Goal: Task Accomplishment & Management: Complete application form

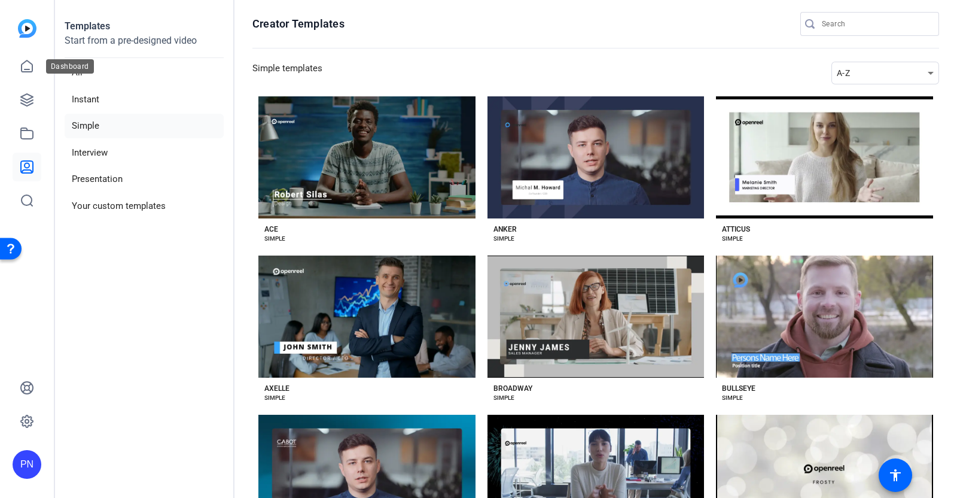
scroll to position [1795, 0]
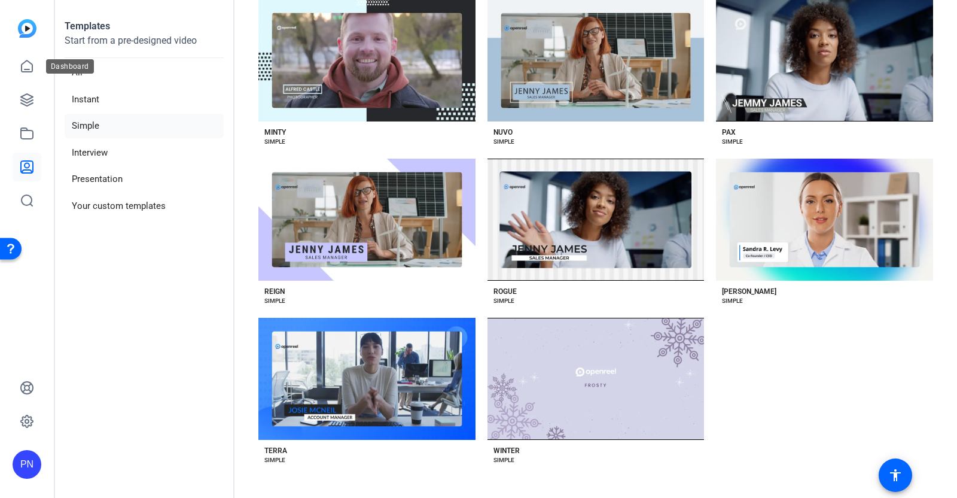
click at [24, 69] on icon at bounding box center [27, 66] width 14 height 14
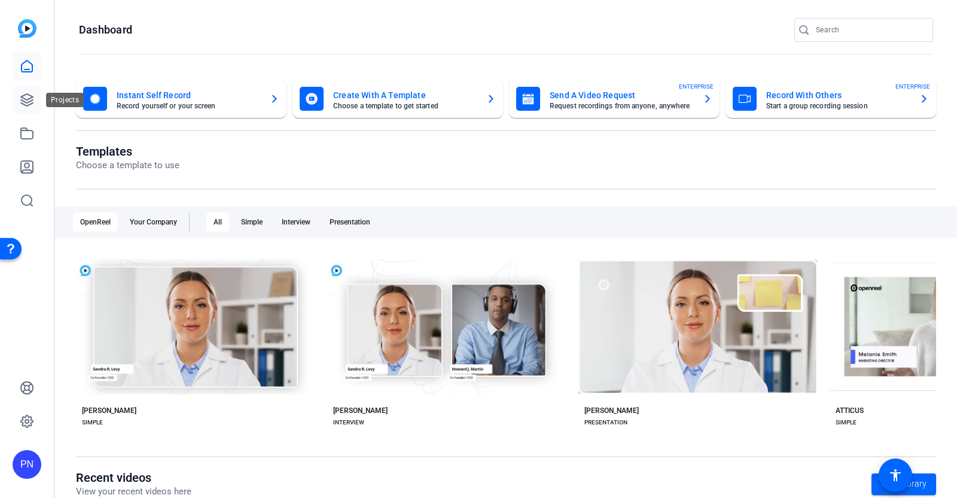
click at [34, 100] on link at bounding box center [27, 100] width 29 height 29
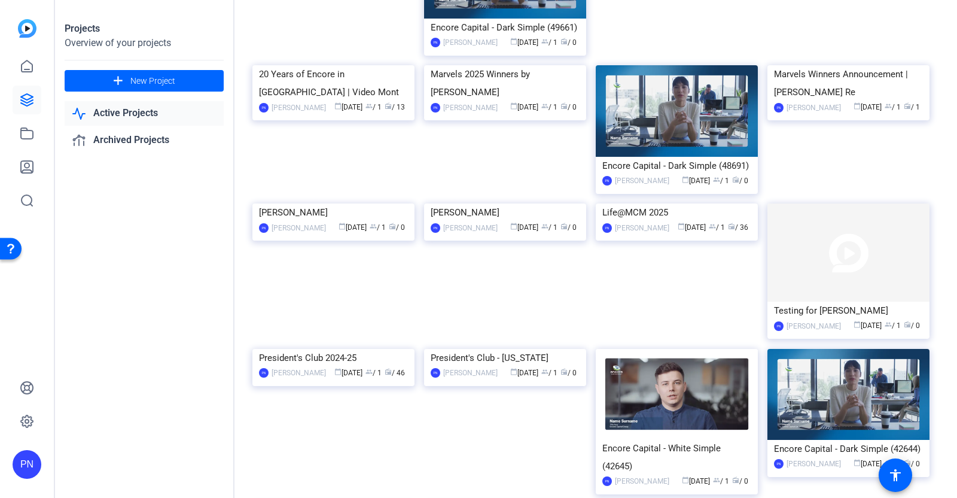
scroll to position [299, 0]
click at [679, 203] on img at bounding box center [677, 203] width 162 height 0
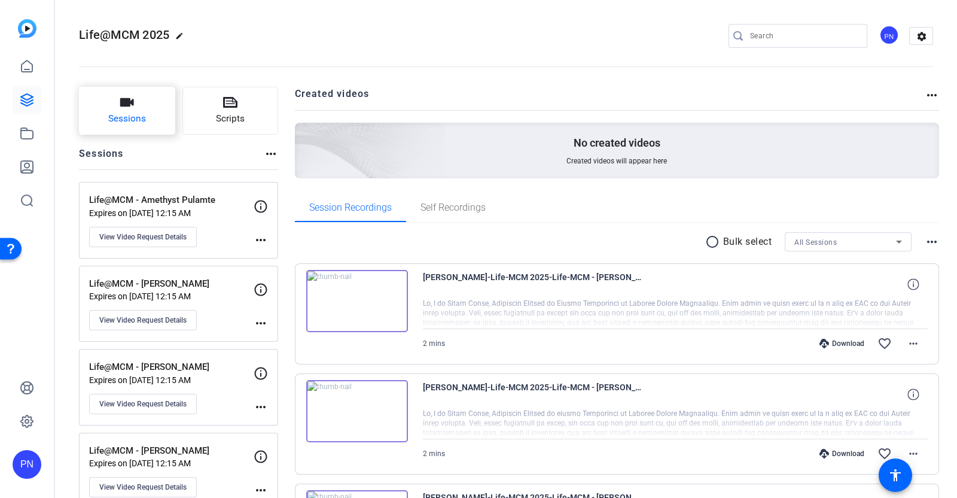
click at [132, 118] on span "Sessions" at bounding box center [127, 119] width 38 height 14
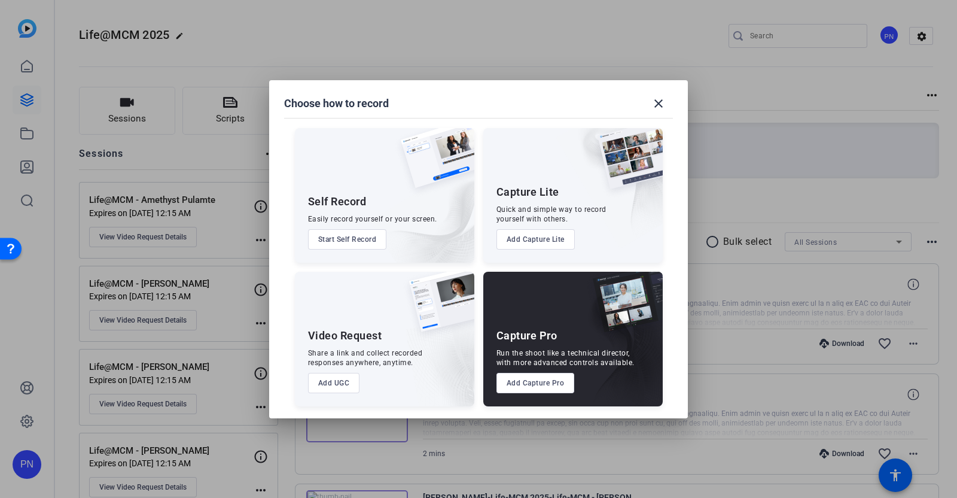
click at [338, 381] on button "Add UGC" at bounding box center [334, 383] width 52 height 20
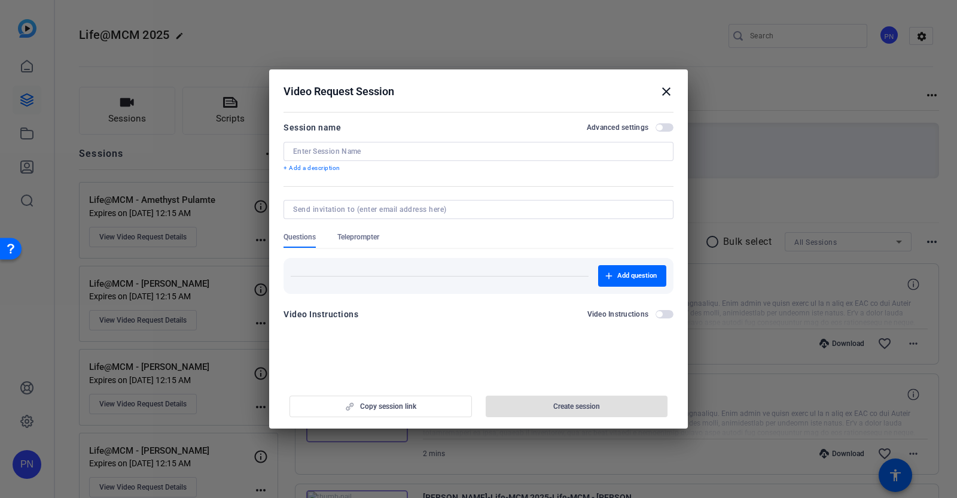
click at [366, 157] on div at bounding box center [478, 151] width 371 height 19
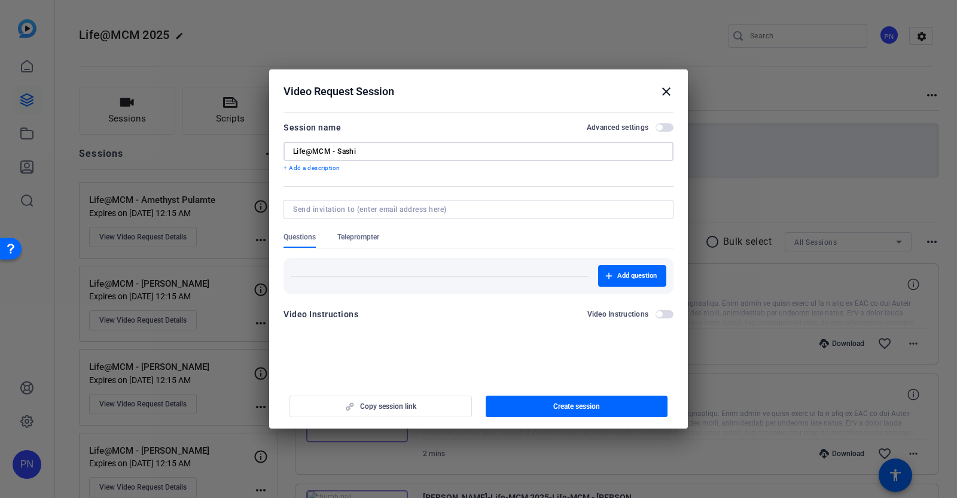
type input "Life@MCM - Sashi"
click at [404, 209] on input at bounding box center [476, 210] width 366 height 10
click at [372, 234] on span "Teleprompter" at bounding box center [358, 237] width 42 height 10
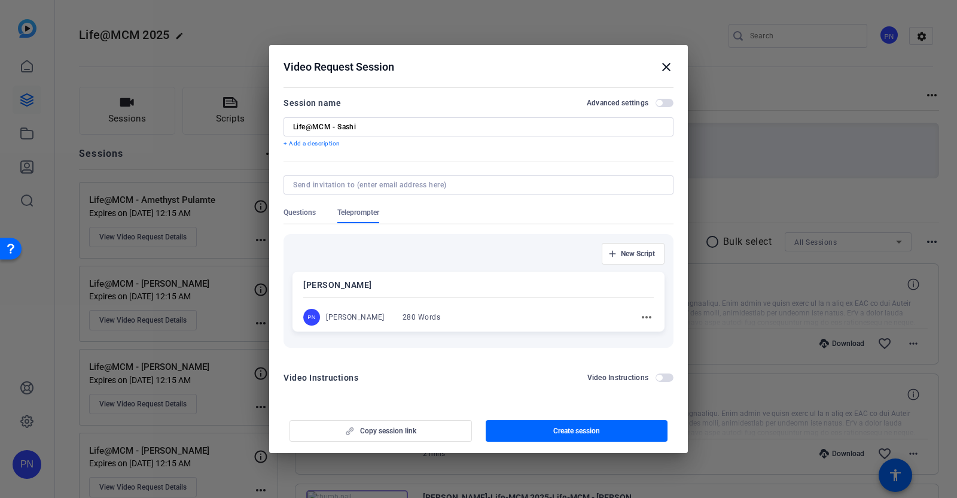
click at [631, 257] on span "New Script" at bounding box center [638, 254] width 34 height 10
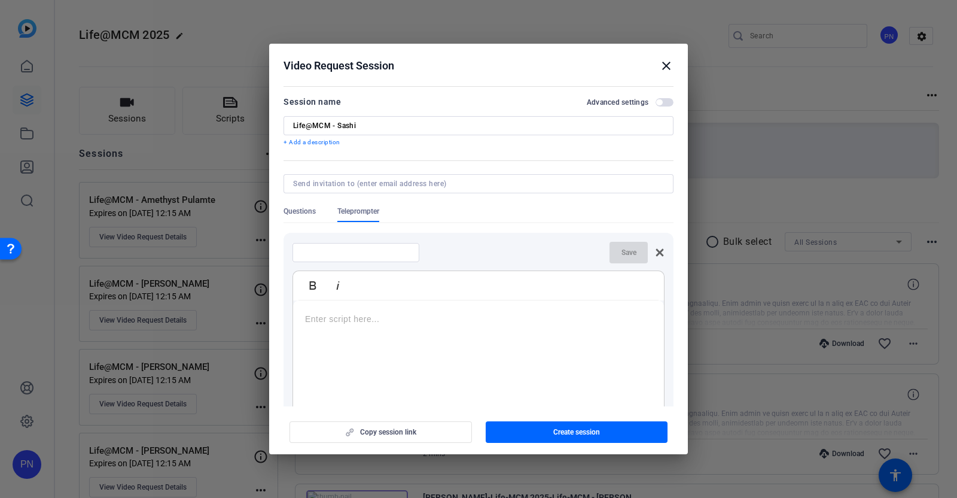
click at [376, 257] on div at bounding box center [356, 252] width 108 height 19
type input "Sashi"
click at [361, 325] on div at bounding box center [478, 375] width 371 height 150
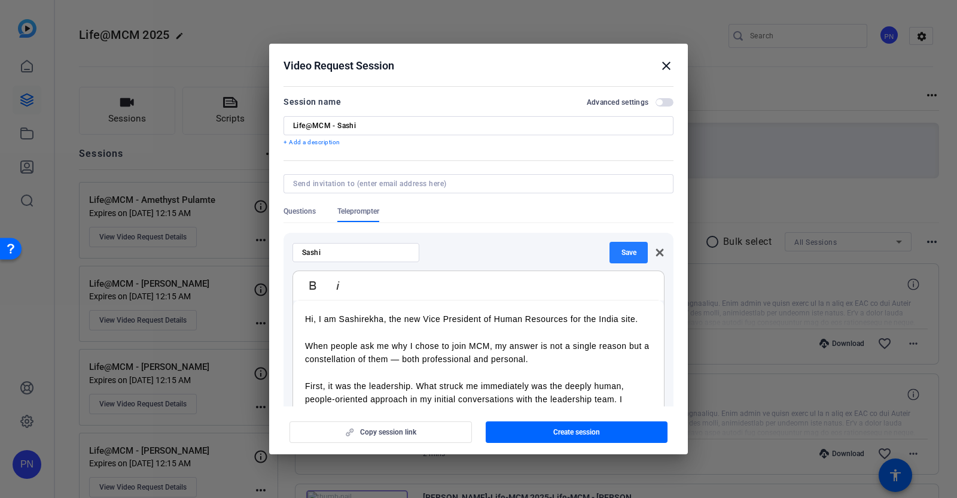
click at [622, 253] on span "Save" at bounding box center [629, 253] width 15 height 10
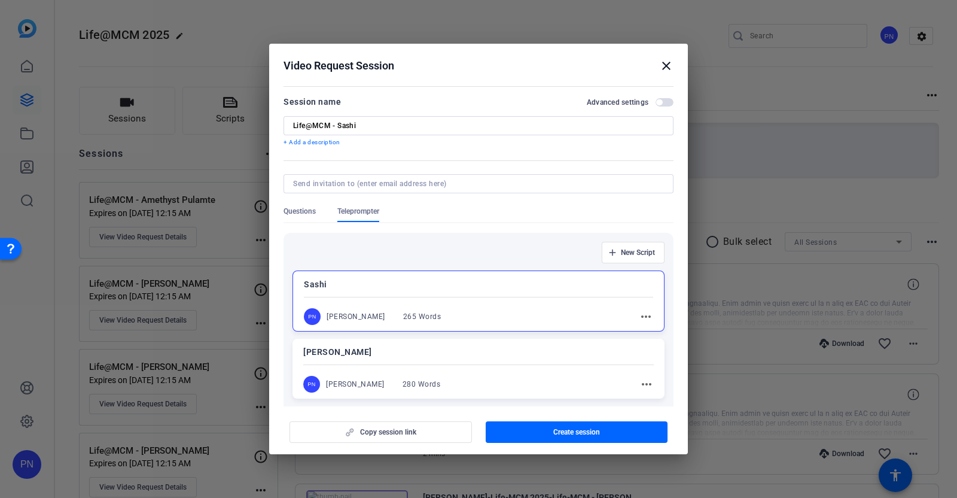
click at [399, 183] on input at bounding box center [476, 184] width 366 height 10
click at [335, 184] on input at bounding box center [476, 184] width 366 height 10
paste input "[EMAIL_ADDRESS][DOMAIN_NAME]"
type input "[EMAIL_ADDRESS][DOMAIN_NAME]"
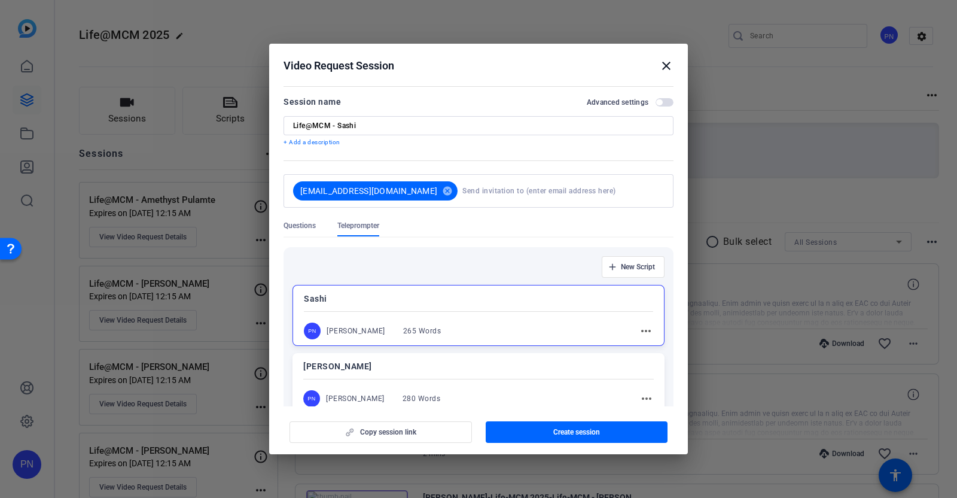
click at [446, 262] on div "New Script" at bounding box center [479, 267] width 372 height 22
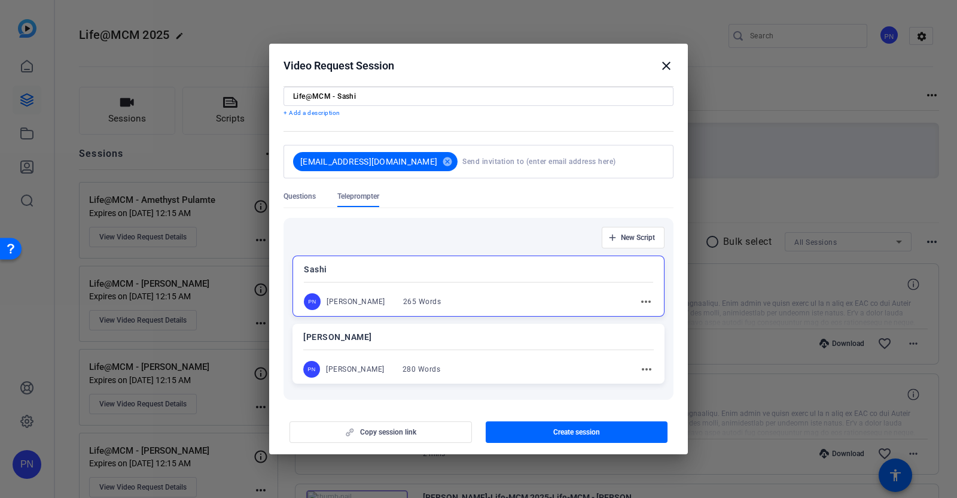
scroll to position [74, 0]
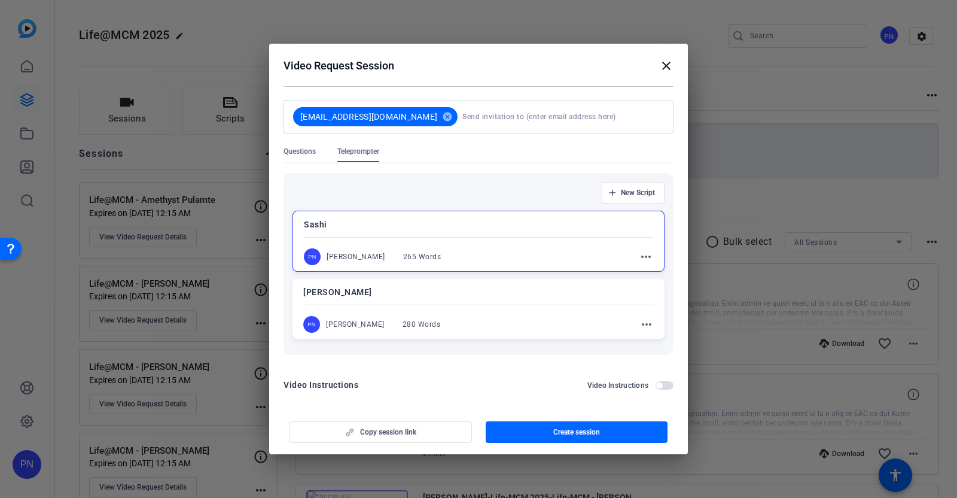
click at [440, 255] on div "PN [PERSON_NAME] 265 Words" at bounding box center [378, 256] width 149 height 17
click at [440, 254] on div "PN [PERSON_NAME] 265 Words" at bounding box center [377, 256] width 149 height 17
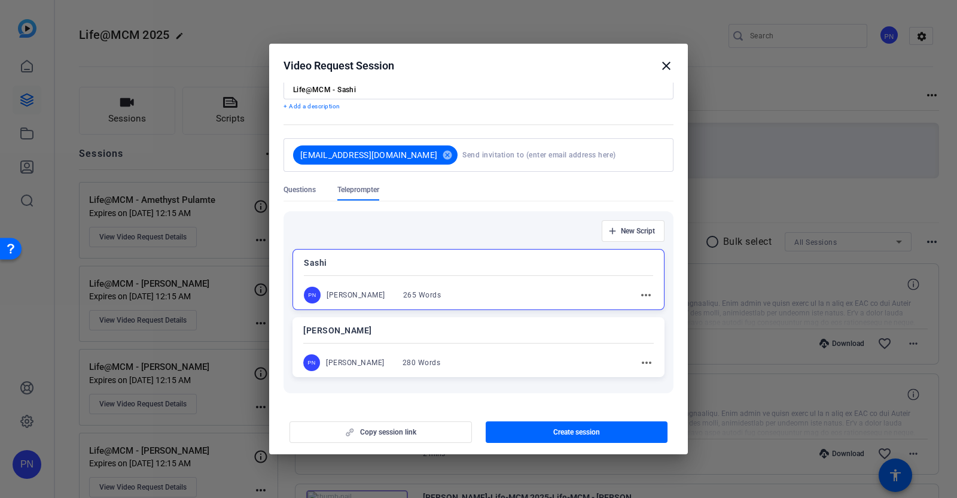
scroll to position [0, 0]
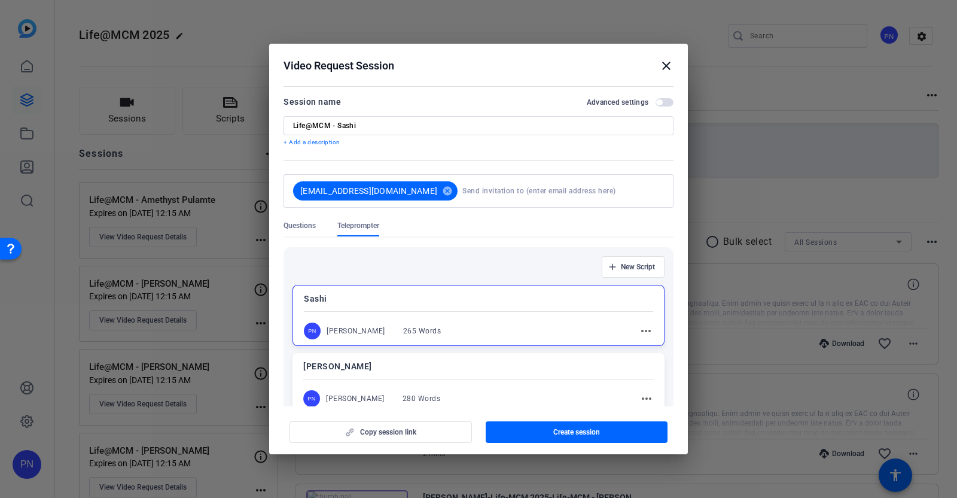
click at [656, 102] on span "button" at bounding box center [659, 102] width 6 height 6
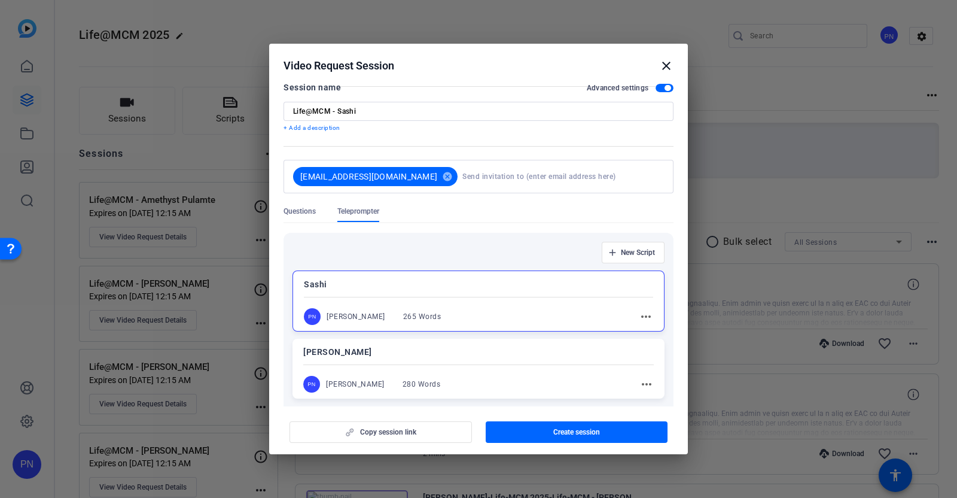
scroll to position [10, 0]
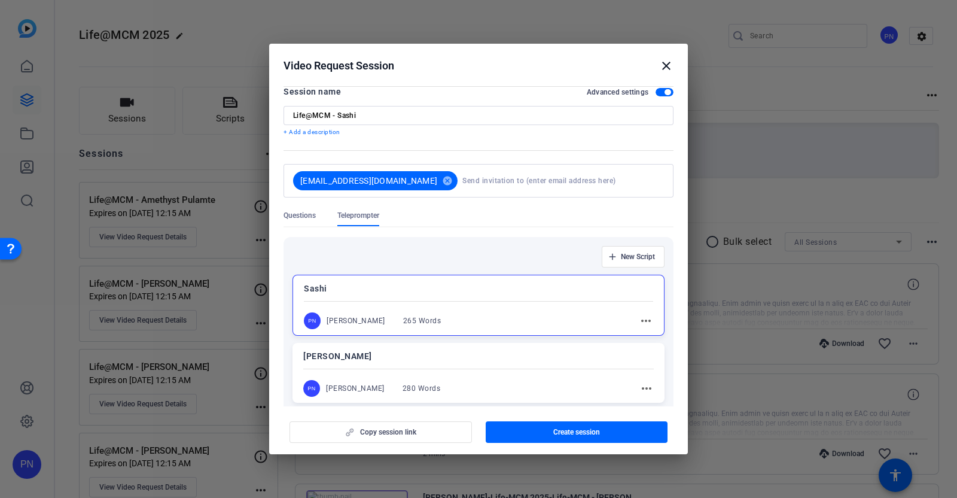
click at [639, 318] on mat-icon "more_horiz" at bounding box center [646, 321] width 14 height 14
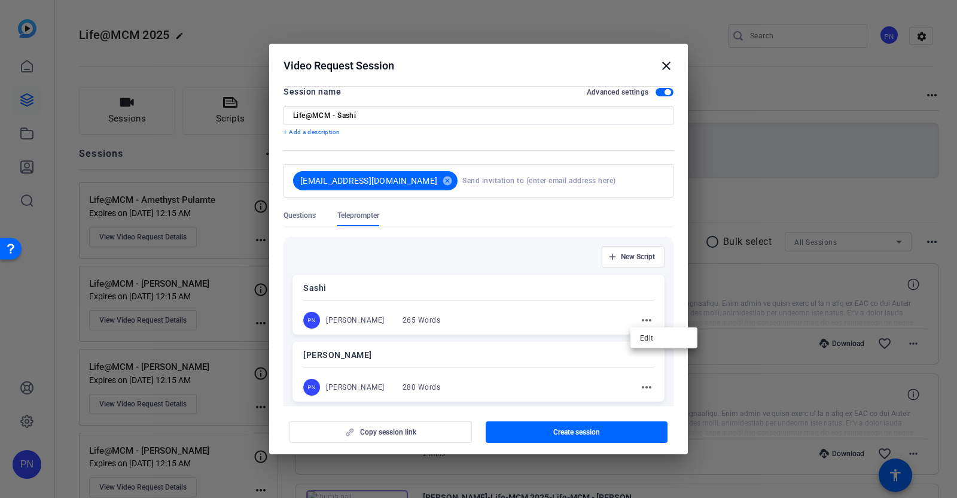
click at [539, 305] on div at bounding box center [478, 249] width 957 height 498
click at [521, 250] on div "New Script" at bounding box center [479, 257] width 372 height 22
click at [524, 288] on p "Sashi" at bounding box center [478, 288] width 351 height 14
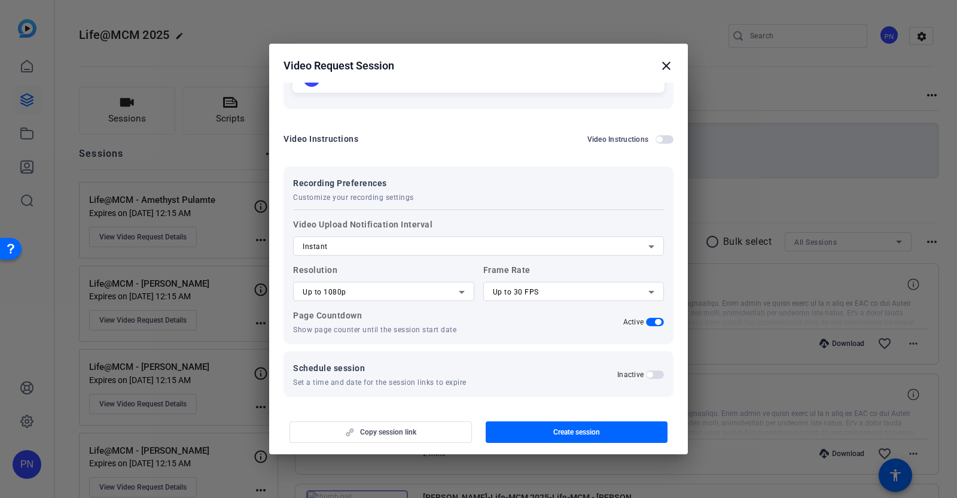
scroll to position [323, 0]
click at [647, 369] on span "button" at bounding box center [650, 372] width 6 height 6
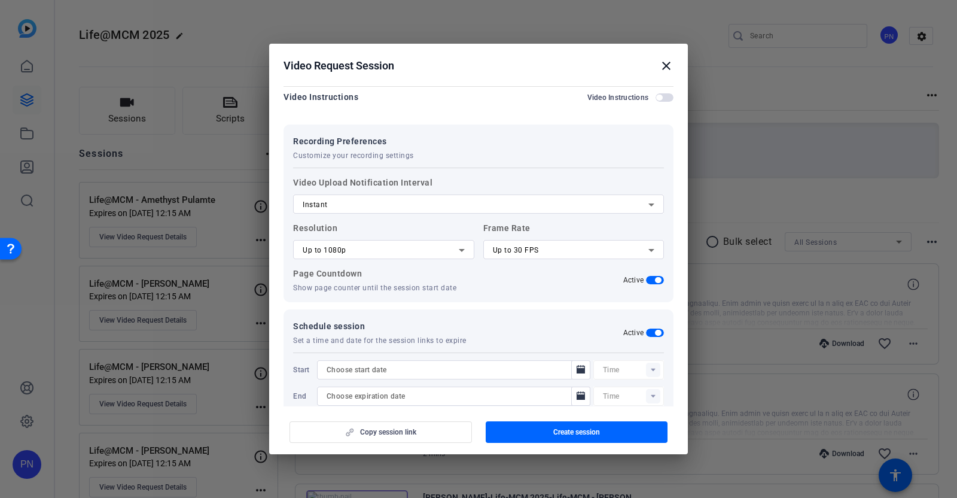
scroll to position [383, 0]
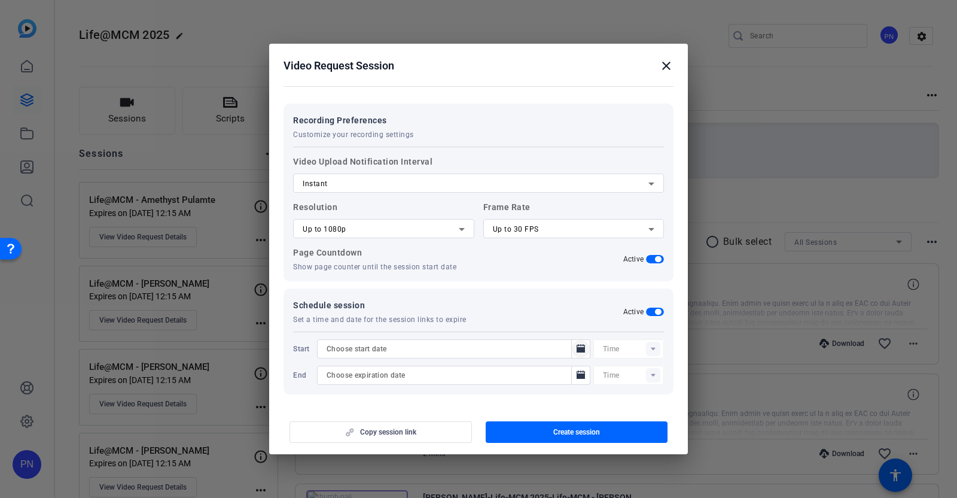
click at [577, 348] on icon "Open calendar" at bounding box center [581, 348] width 8 height 8
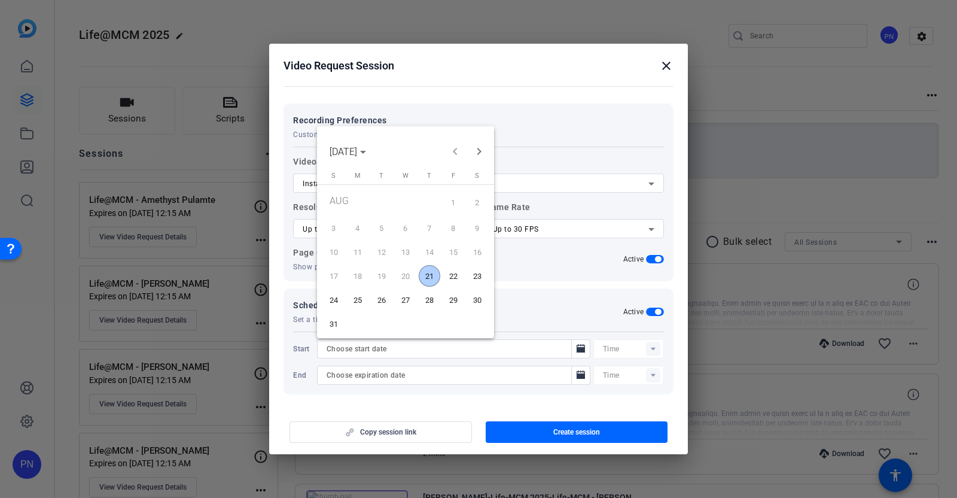
click at [433, 272] on span "21" at bounding box center [430, 276] width 22 height 22
type input "[DATE]"
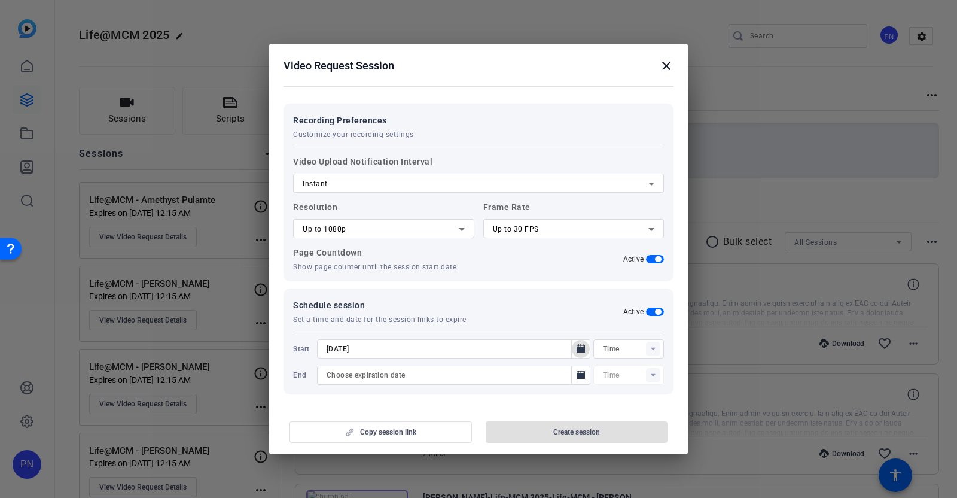
click at [647, 349] on rect at bounding box center [653, 349] width 14 height 14
click at [603, 199] on span "12:00AM" at bounding box center [610, 199] width 31 height 8
type input "12:00AM"
click at [577, 377] on icon "Open calendar" at bounding box center [581, 374] width 8 height 8
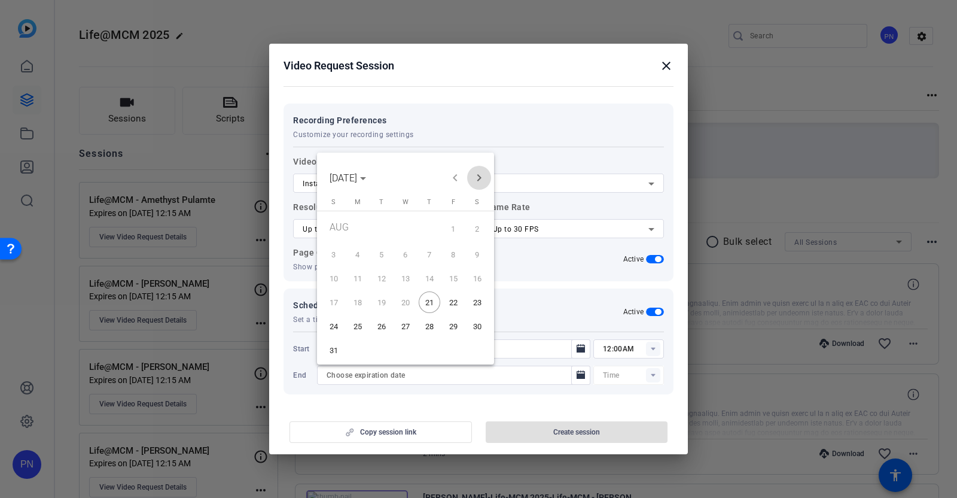
click at [478, 181] on span "Next month" at bounding box center [479, 178] width 24 height 24
click at [454, 326] on span "31" at bounding box center [454, 326] width 22 height 22
type input "[DATE]"
type input "12:15AM"
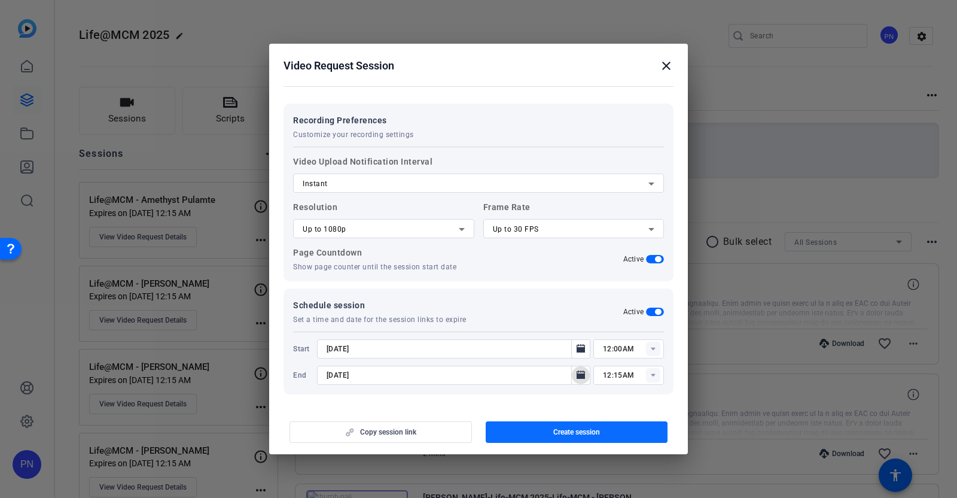
click at [596, 427] on span "Create session" at bounding box center [577, 432] width 47 height 10
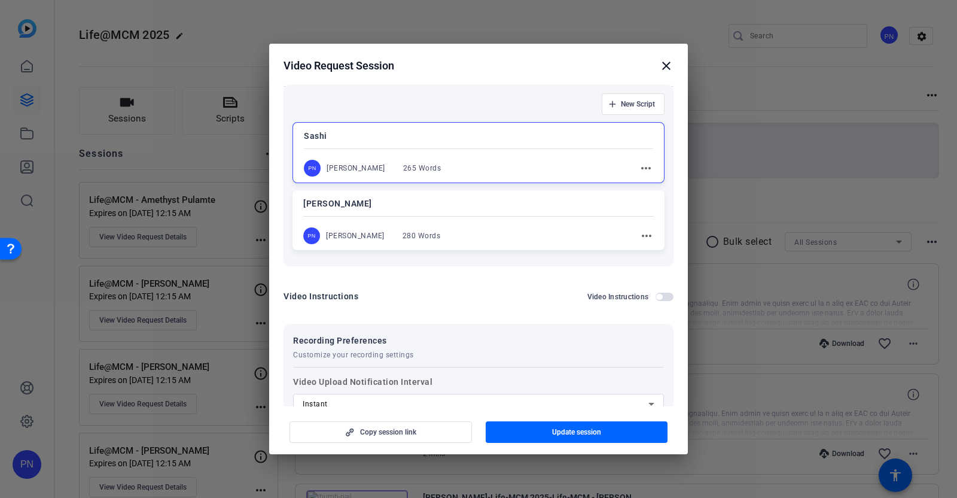
scroll to position [159, 0]
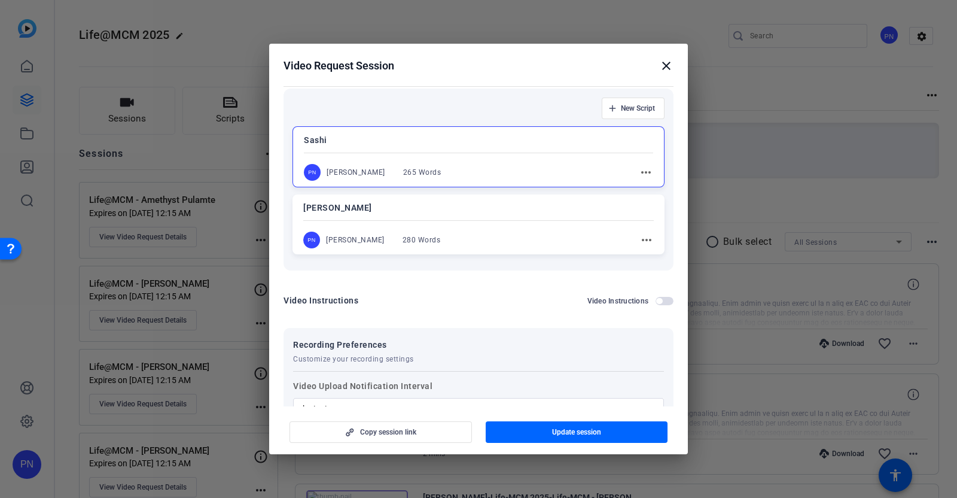
click at [656, 300] on span "button" at bounding box center [665, 301] width 18 height 8
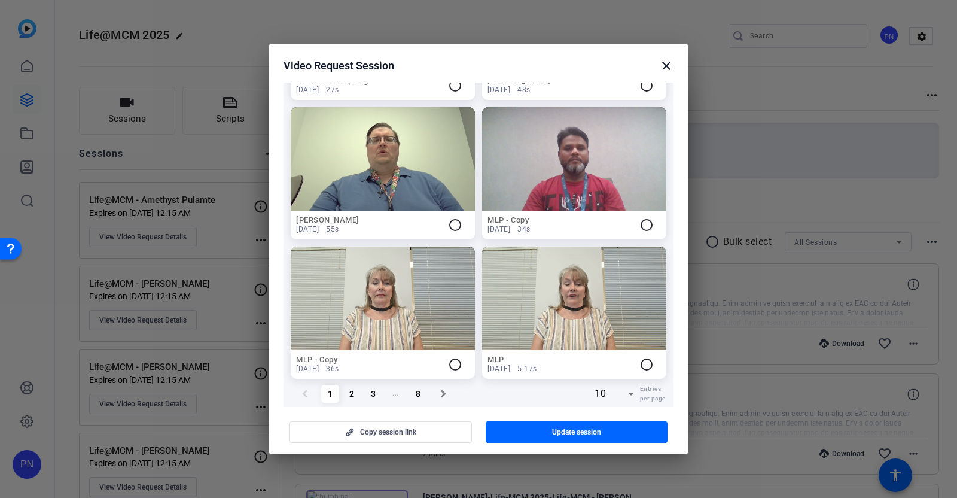
scroll to position [641, 0]
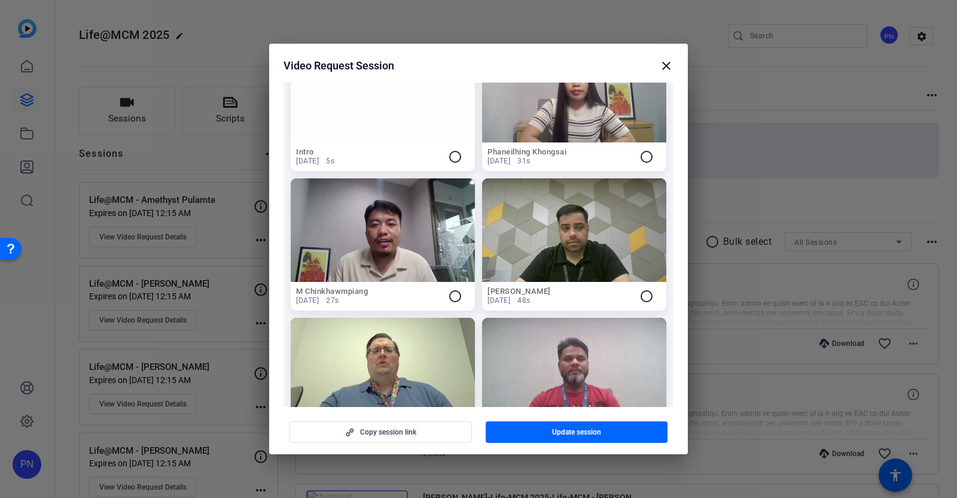
click at [669, 65] on mat-icon "close" at bounding box center [666, 66] width 14 height 14
